Goal: Transaction & Acquisition: Purchase product/service

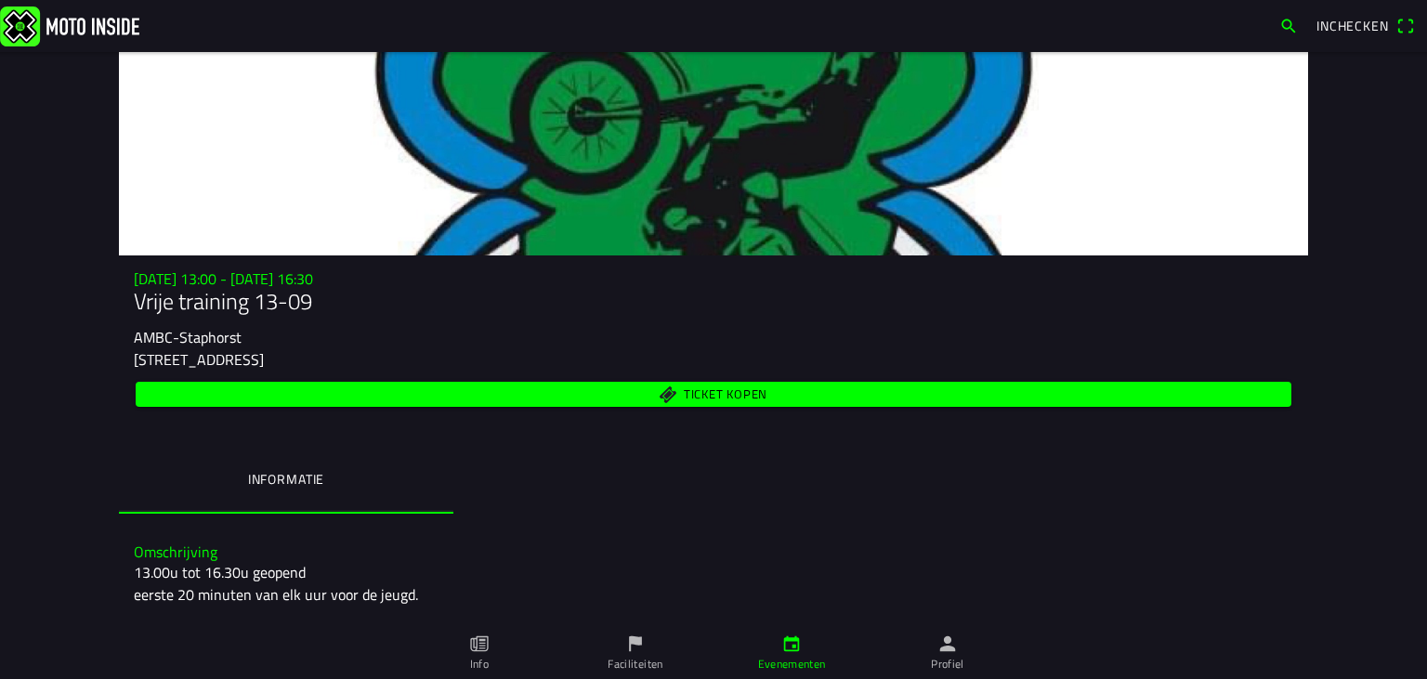
click at [1292, 25] on span "button" at bounding box center [1289, 26] width 19 height 30
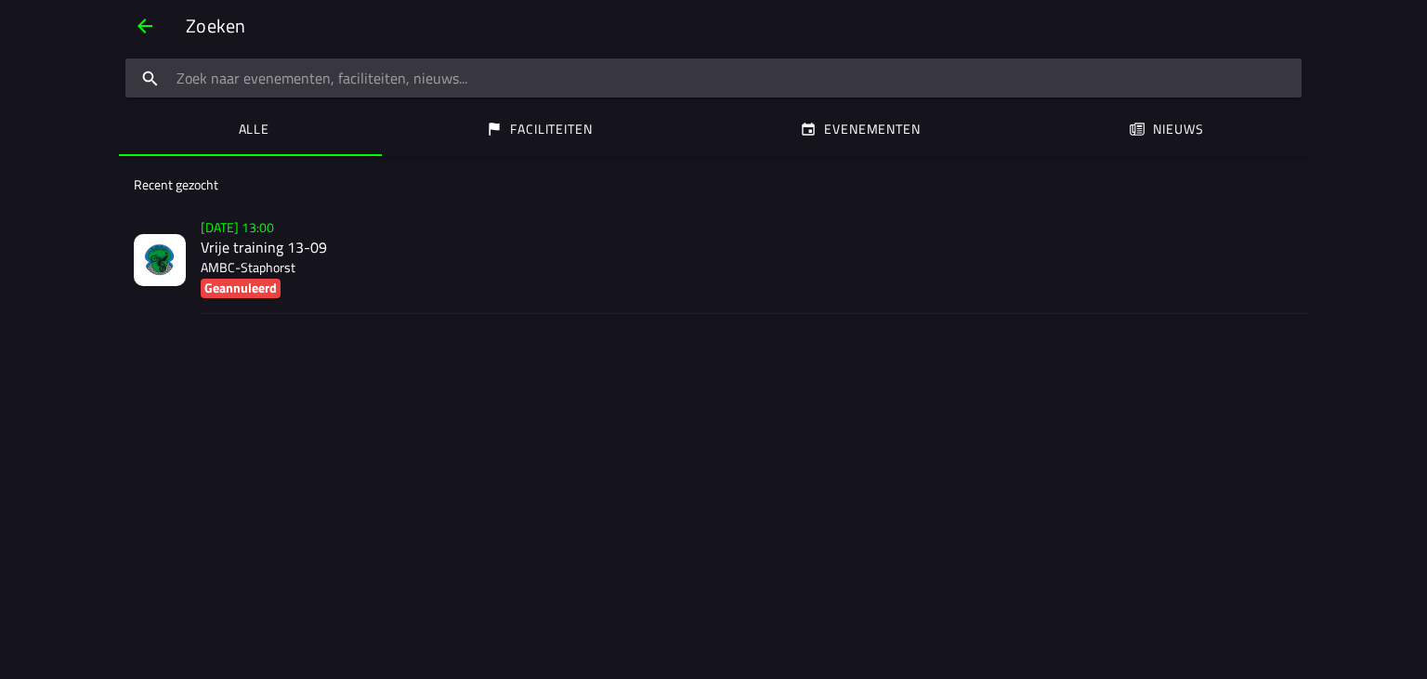
click at [471, 76] on input "search text" at bounding box center [713, 78] width 1176 height 39
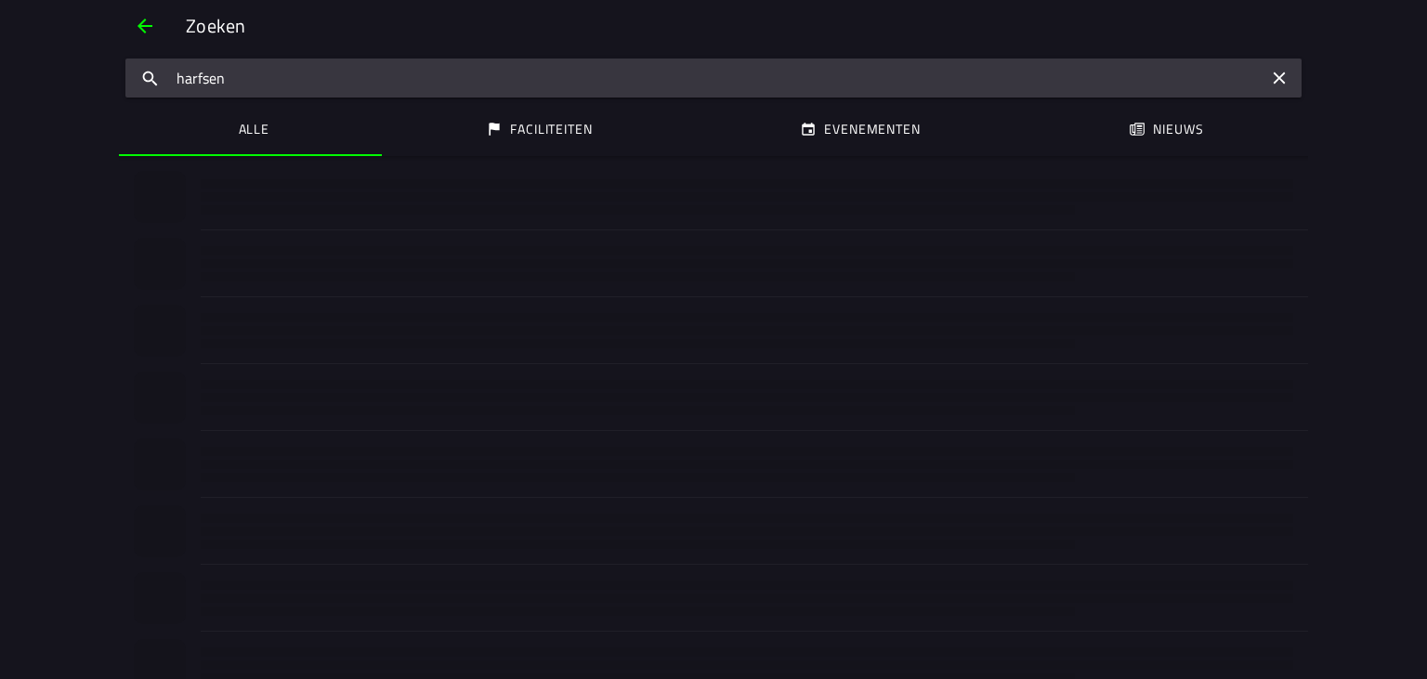
type input "harfsen"
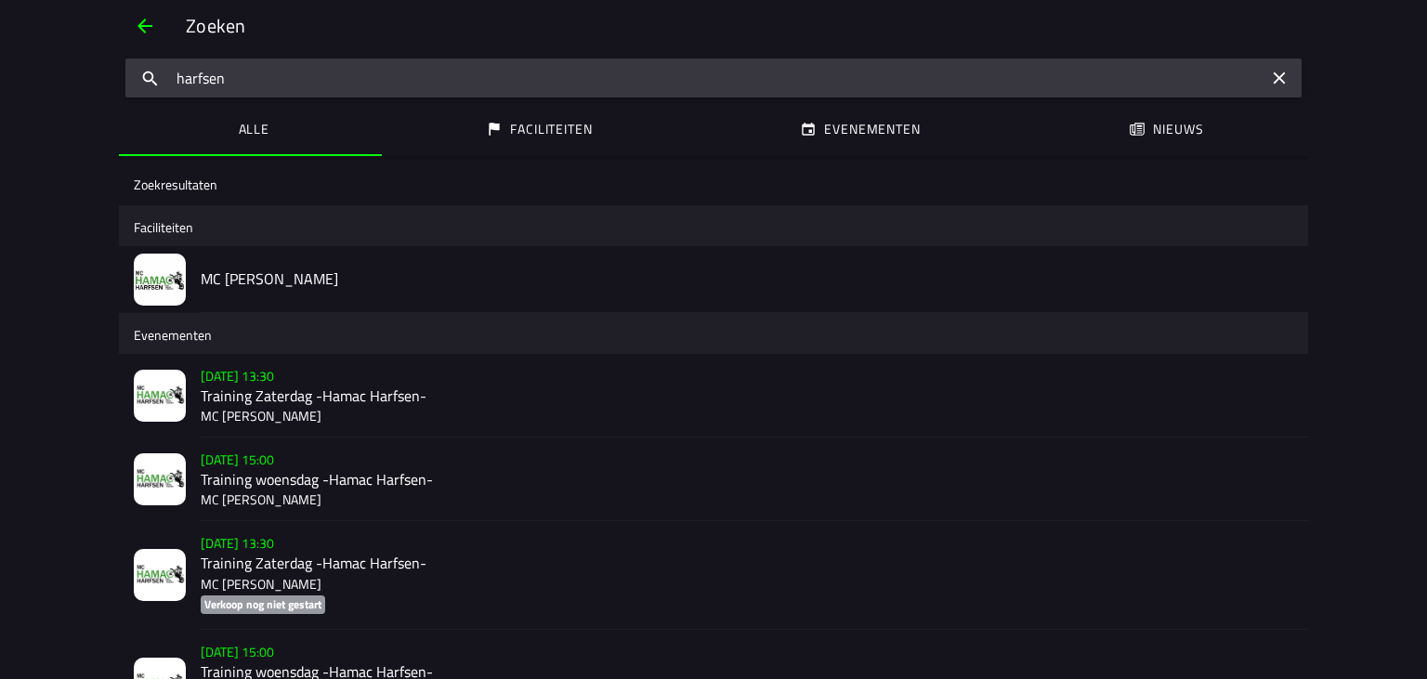
click at [253, 394] on h2 "Training Zaterdag -Hamac Harfsen-" at bounding box center [747, 396] width 1093 height 18
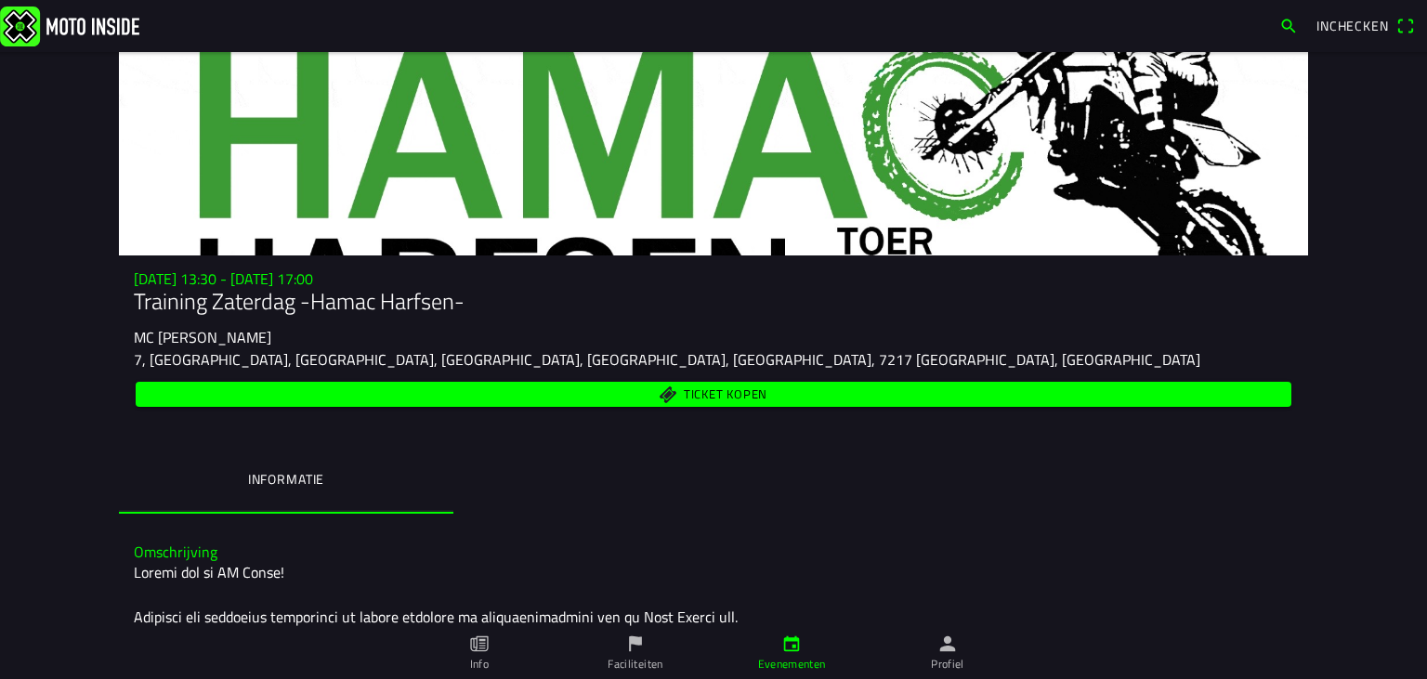
click at [491, 395] on span "Ticket kopen" at bounding box center [714, 394] width 1135 height 25
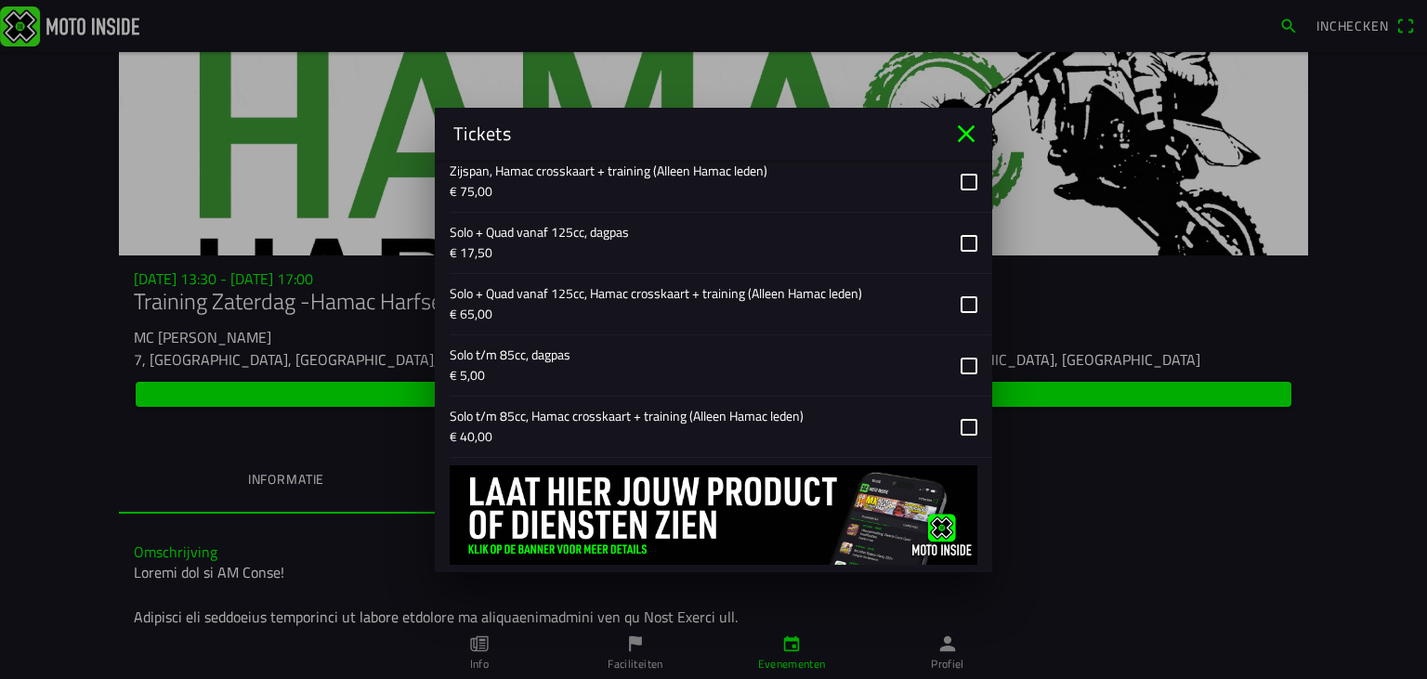
scroll to position [691, 0]
click at [967, 242] on button "button" at bounding box center [721, 241] width 543 height 60
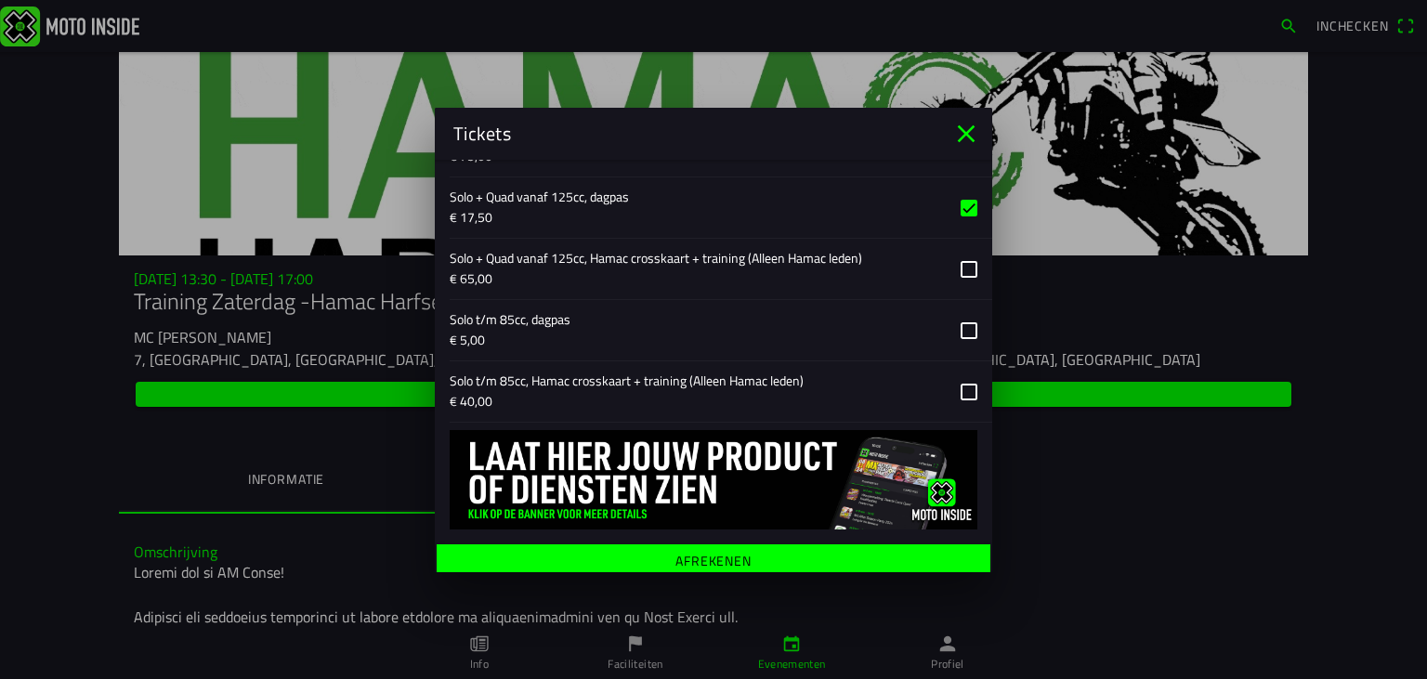
scroll to position [736, 0]
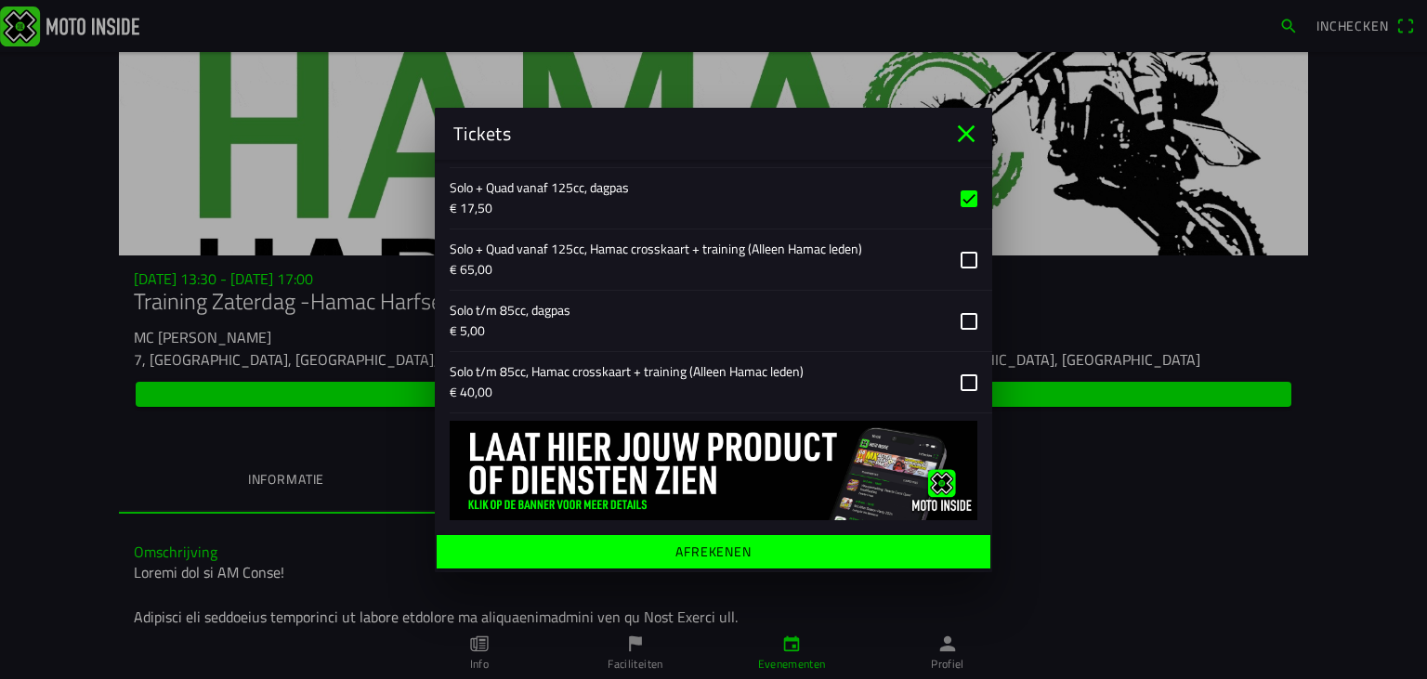
click at [744, 557] on ion-label "Afrekenen" at bounding box center [714, 551] width 76 height 13
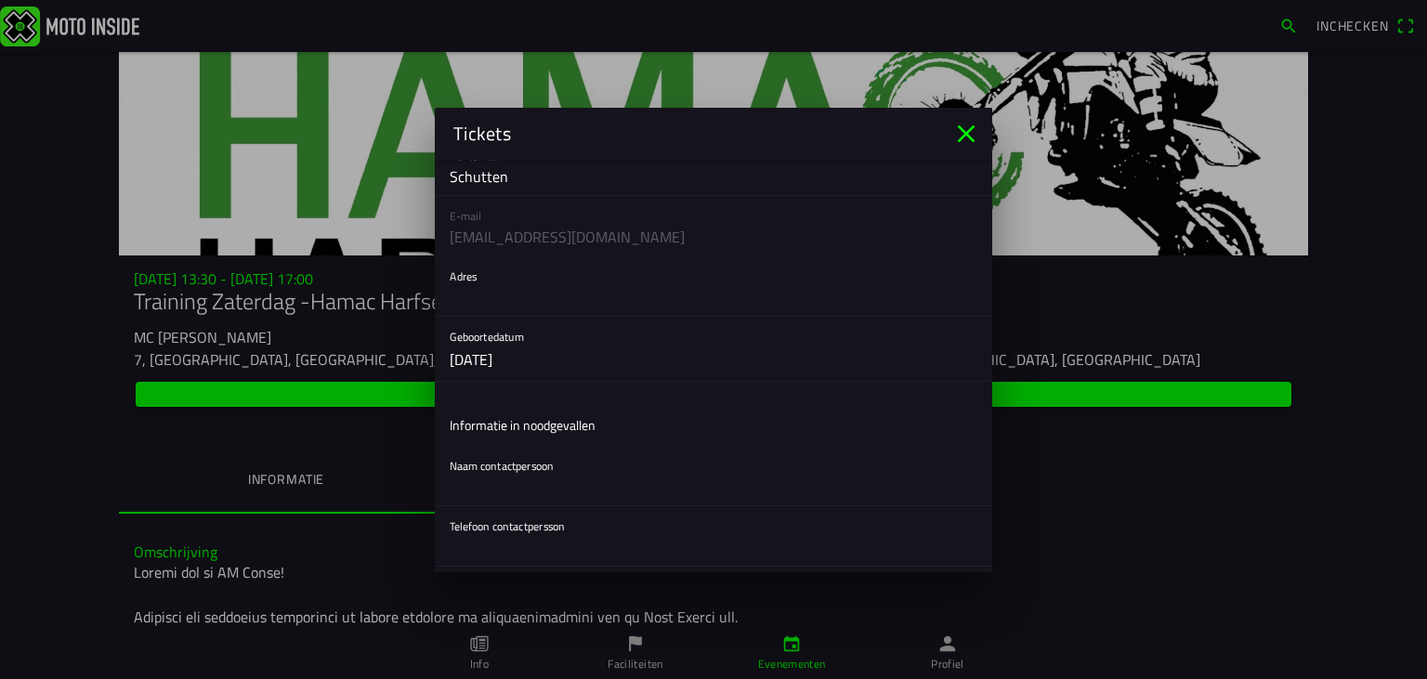
scroll to position [138, 0]
click at [596, 302] on input "text" at bounding box center [714, 293] width 528 height 37
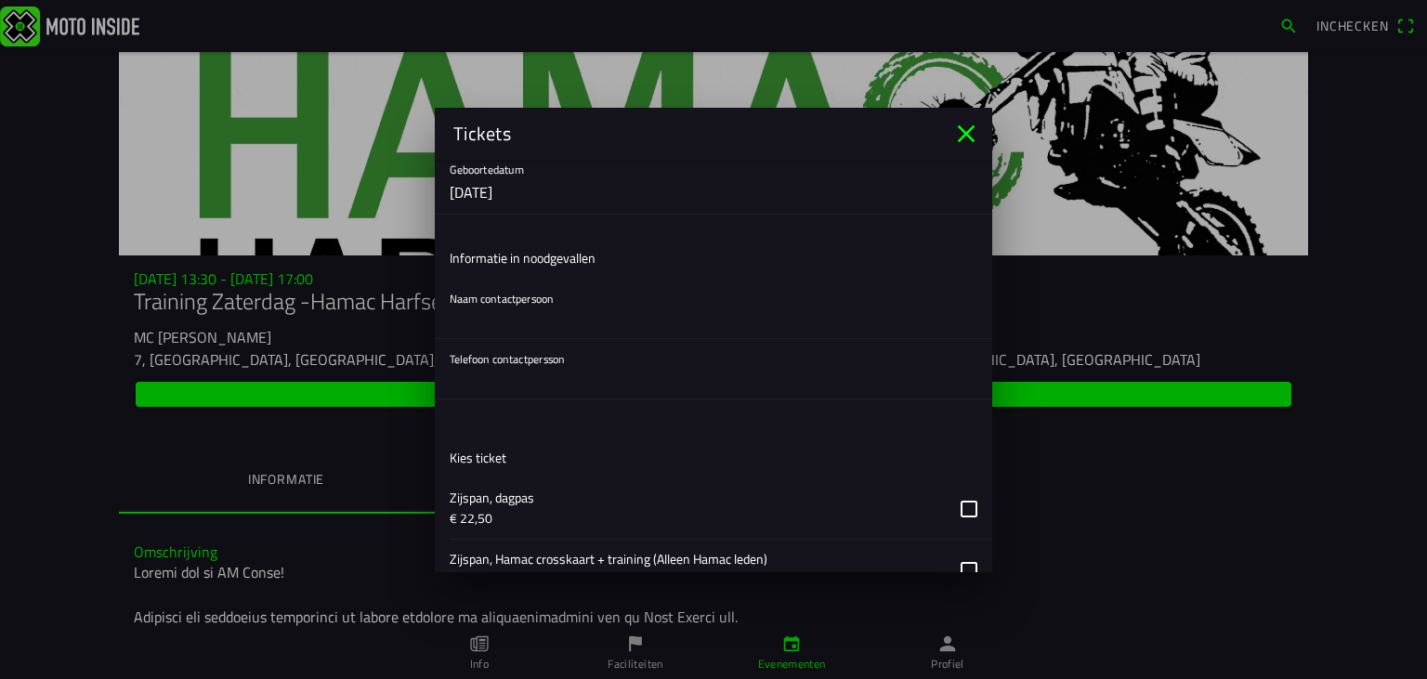
scroll to position [414, 0]
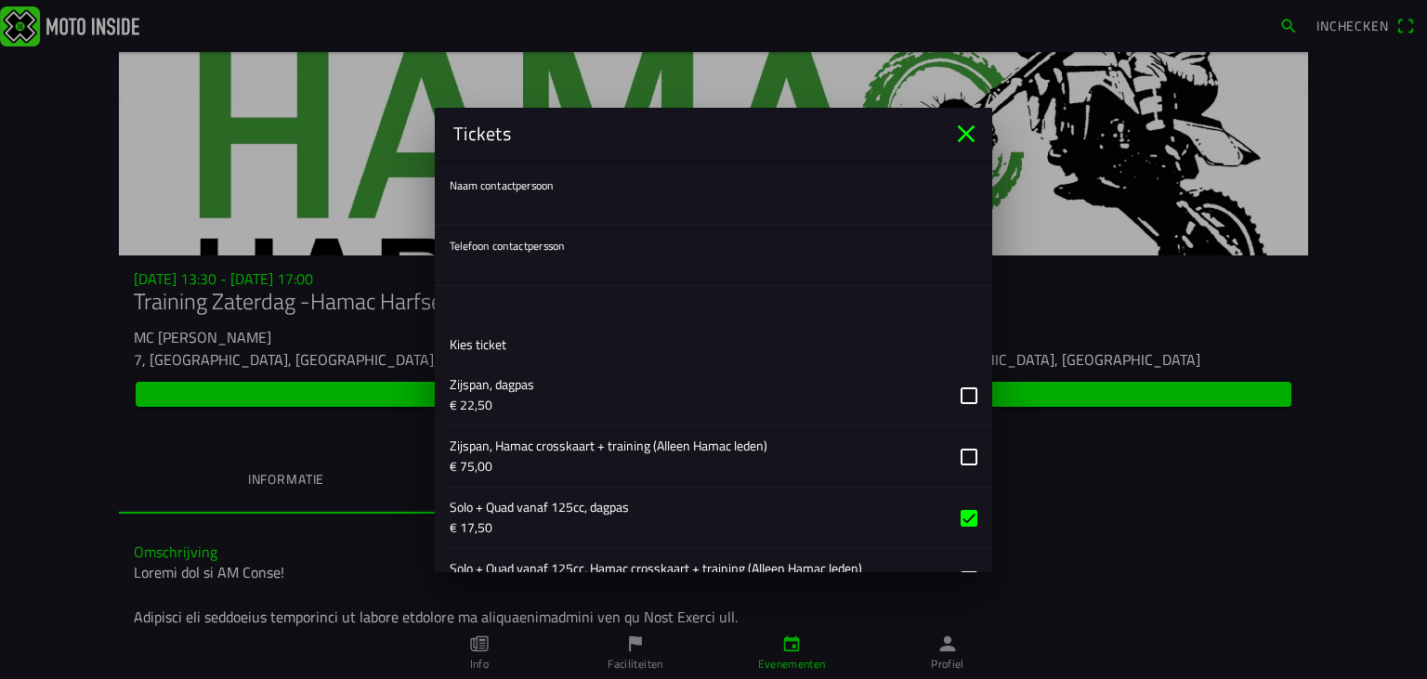
type input "[STREET_ADDRESS]"
click at [566, 222] on input "text" at bounding box center [714, 206] width 528 height 37
type input "[PERSON_NAME]"
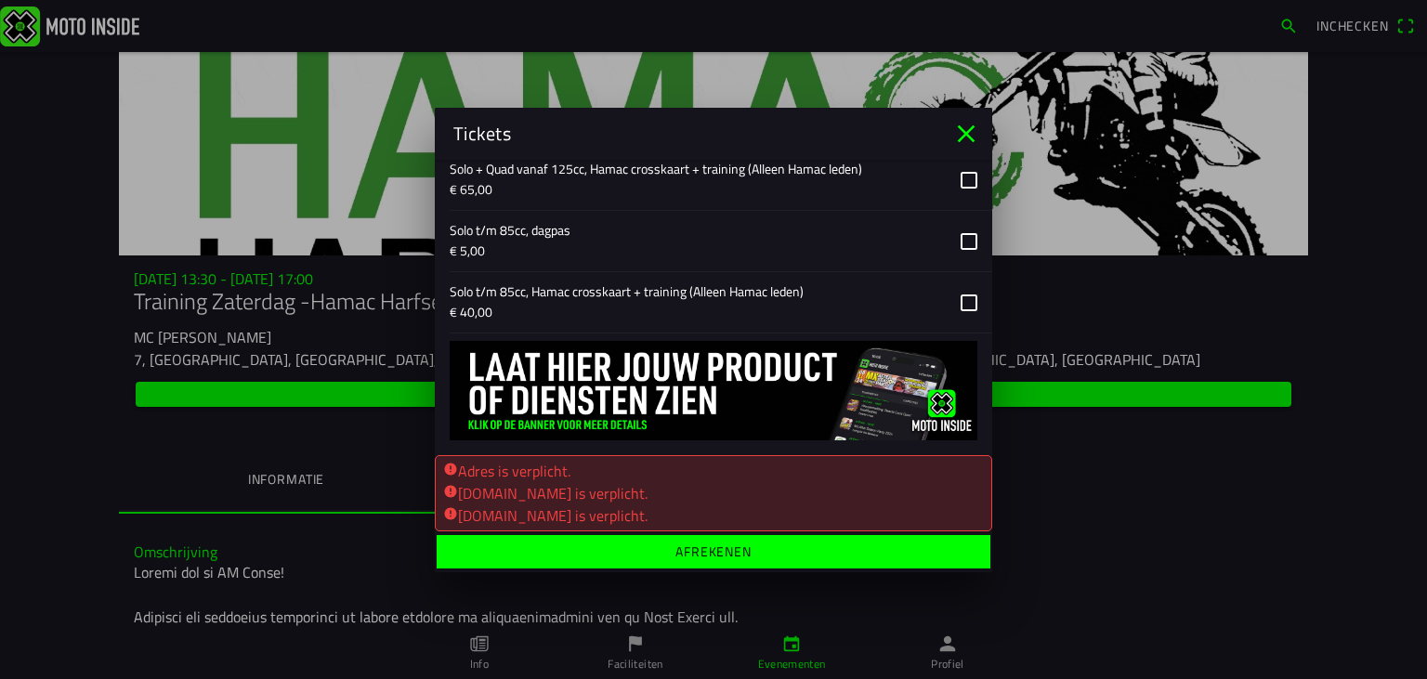
type input "0641247172"
click at [754, 557] on span "Afrekenen" at bounding box center [713, 550] width 525 height 33
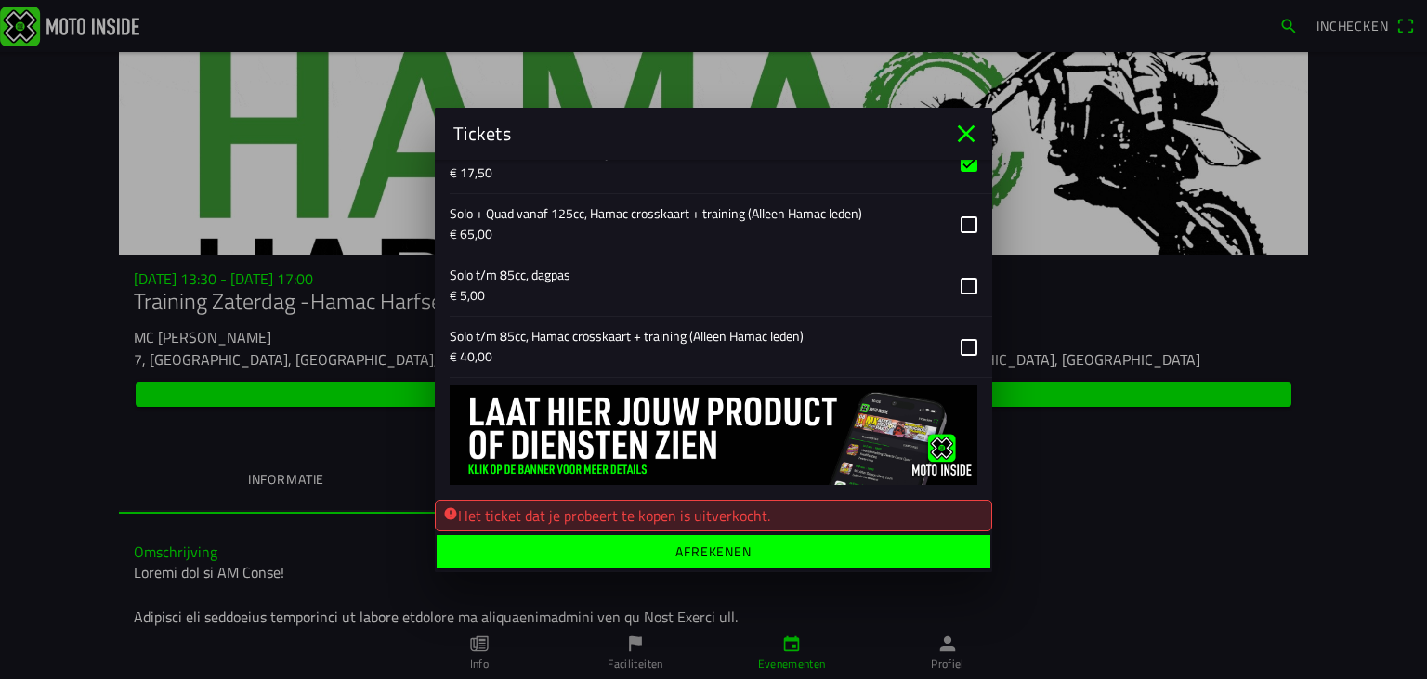
scroll to position [632, 0]
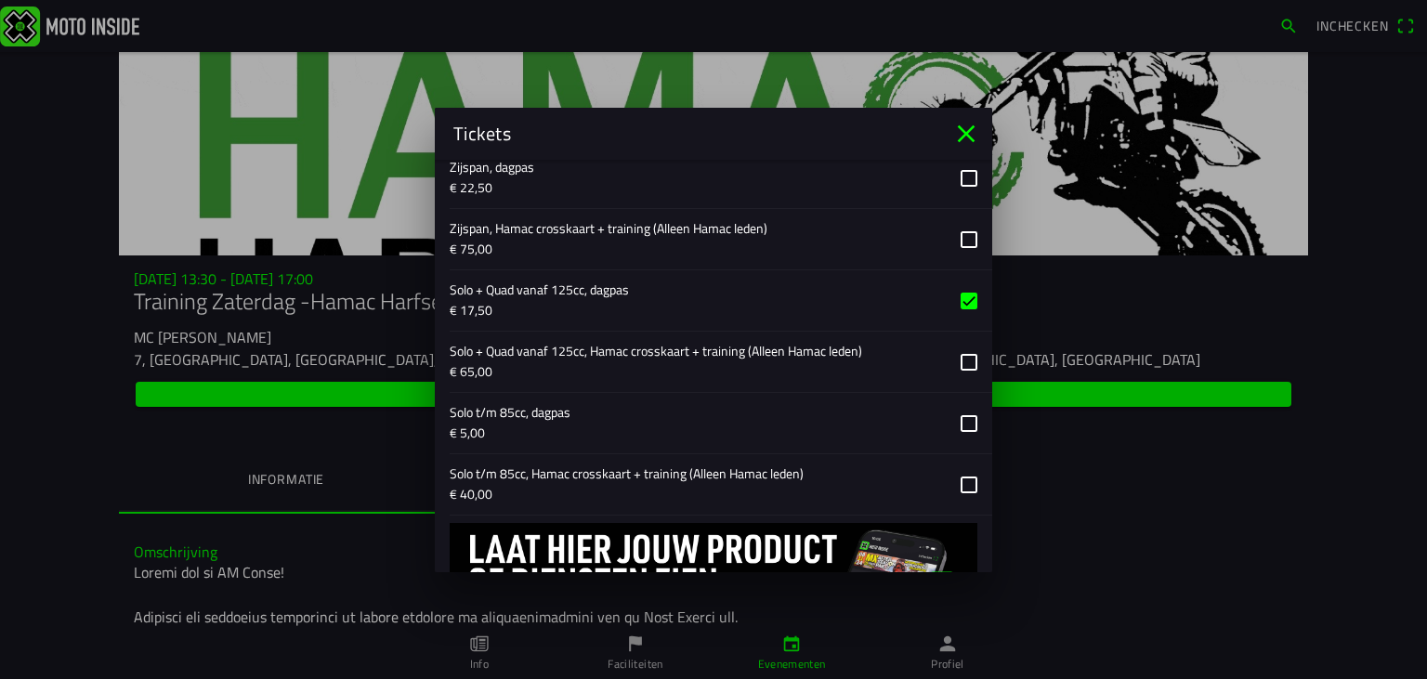
click at [954, 134] on icon "close" at bounding box center [967, 134] width 30 height 30
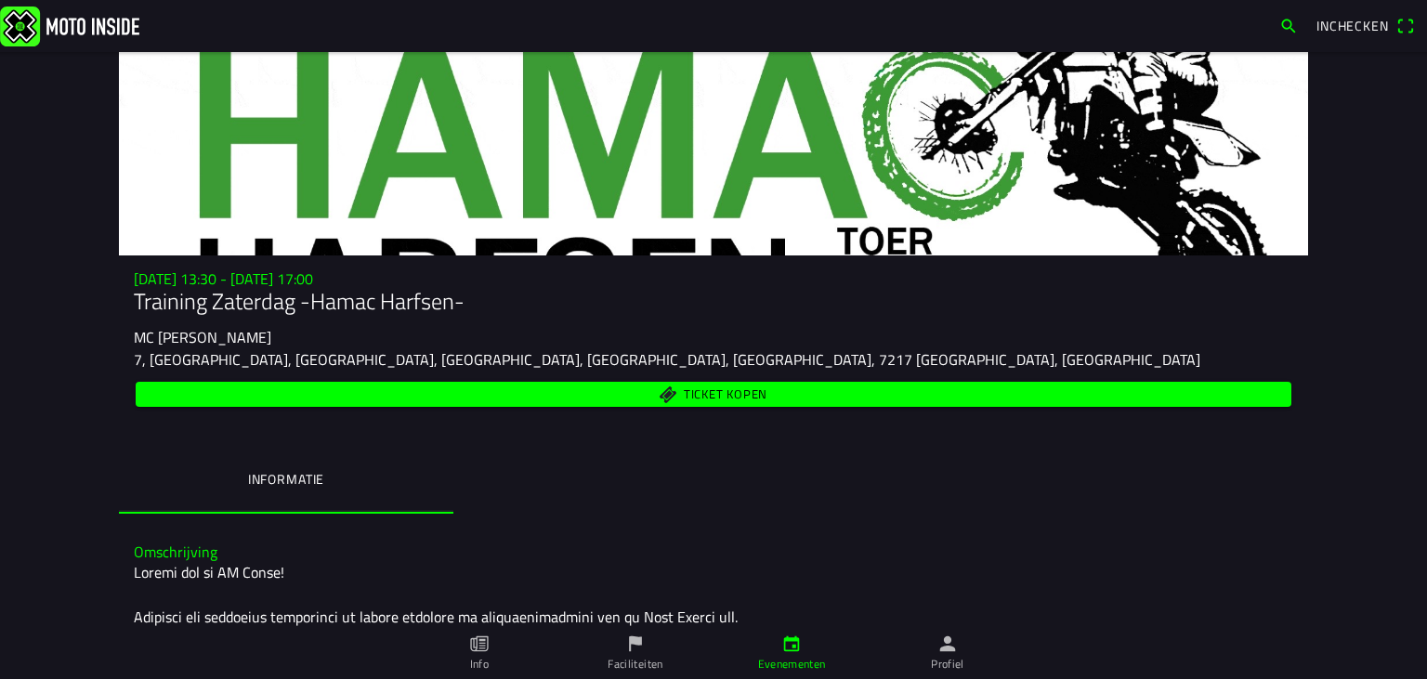
click at [1287, 21] on span "button" at bounding box center [1289, 26] width 19 height 30
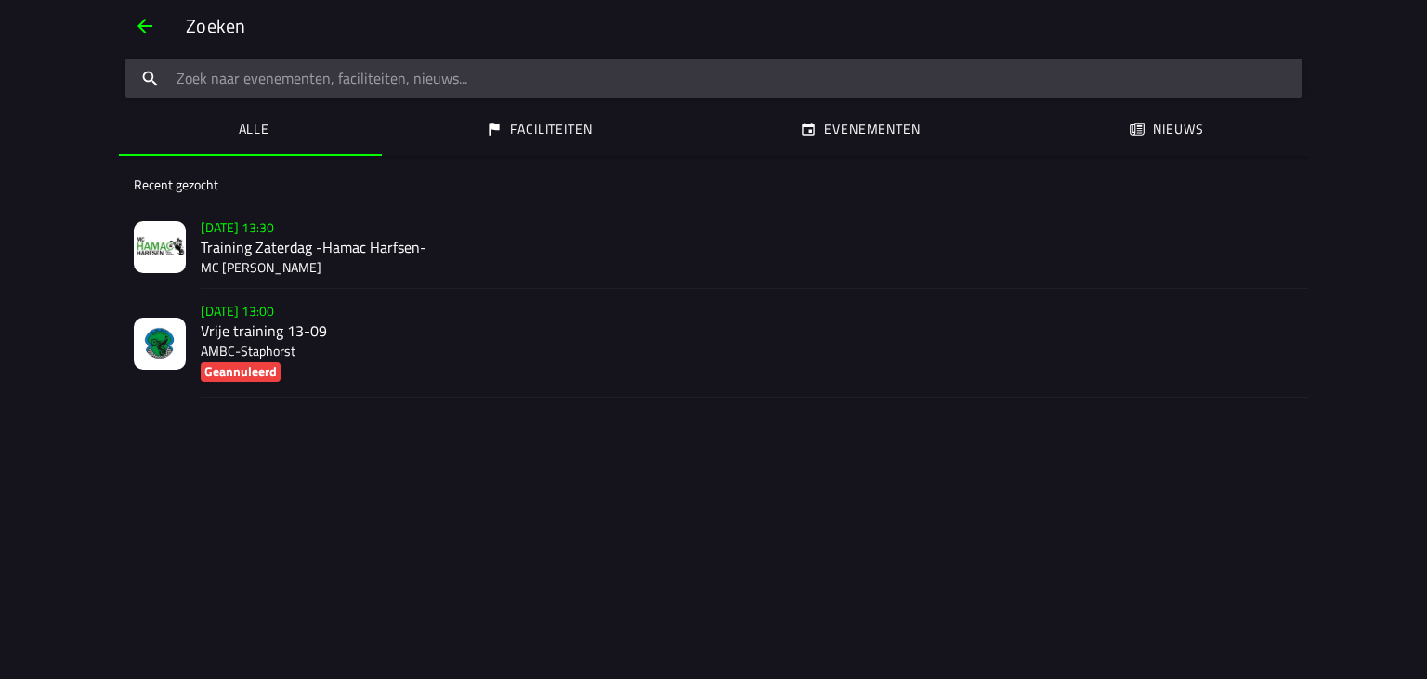
click at [790, 69] on input "search text" at bounding box center [713, 78] width 1176 height 39
click at [790, 69] on input "h" at bounding box center [713, 78] width 1176 height 39
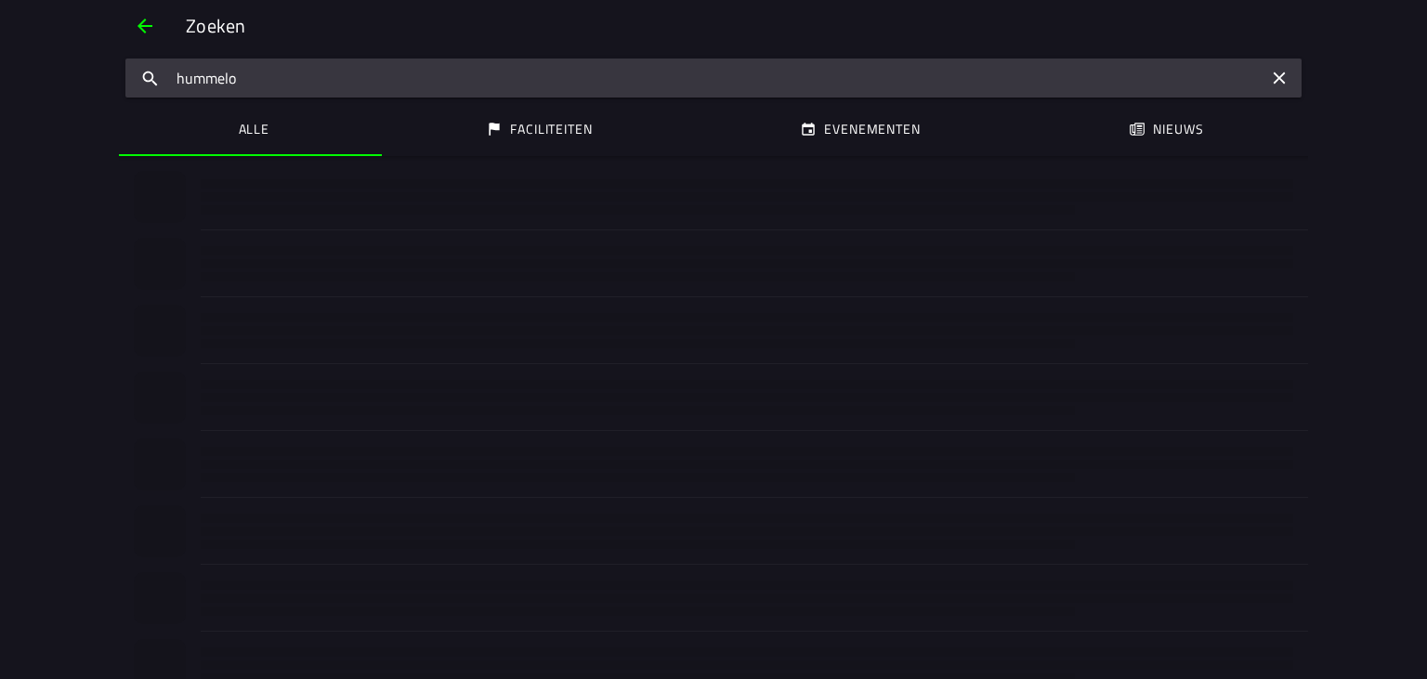
type input "hummelo"
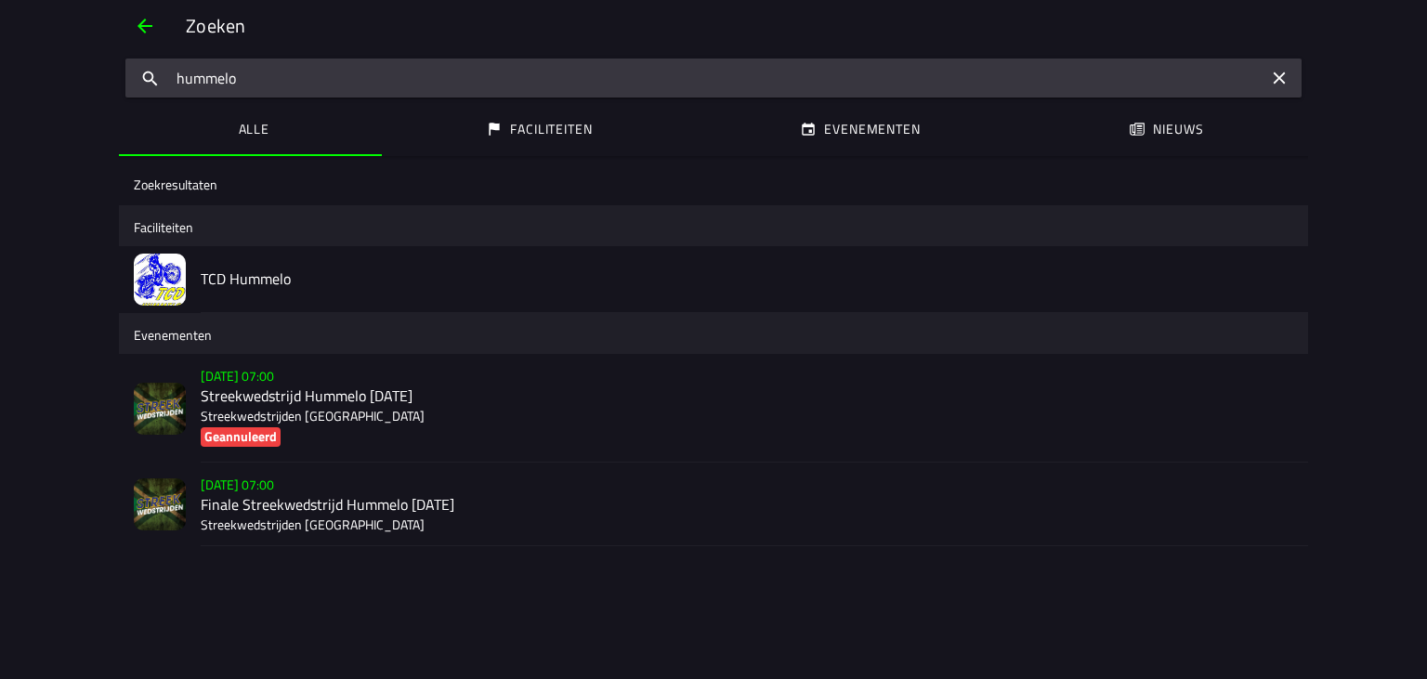
click at [246, 282] on h2 "TCD Hummelo" at bounding box center [747, 279] width 1093 height 18
